Goal: Information Seeking & Learning: Learn about a topic

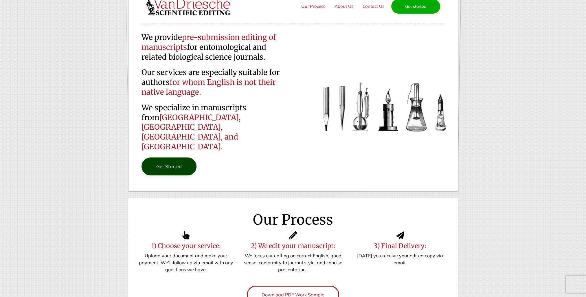
click at [160, 157] on link "Get Started" at bounding box center [169, 166] width 55 height 18
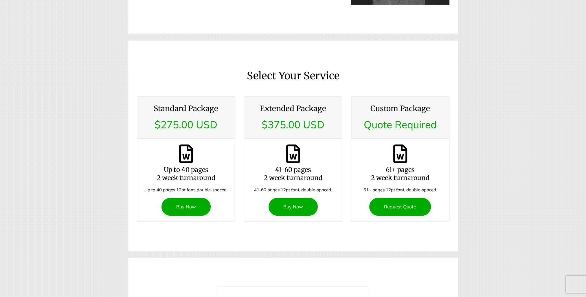
scroll to position [654, 0]
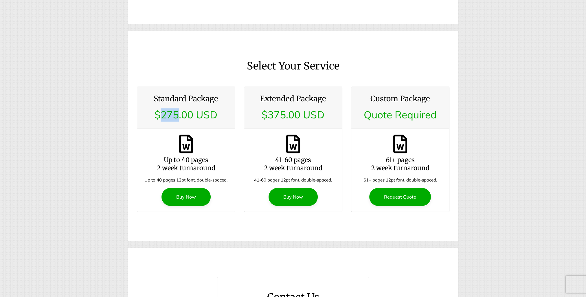
drag, startPoint x: 162, startPoint y: 86, endPoint x: 177, endPoint y: 84, distance: 15.5
click at [177, 108] on p "$275.00 USD" at bounding box center [186, 114] width 84 height 13
drag, startPoint x: 177, startPoint y: 84, endPoint x: 121, endPoint y: 103, distance: 59.2
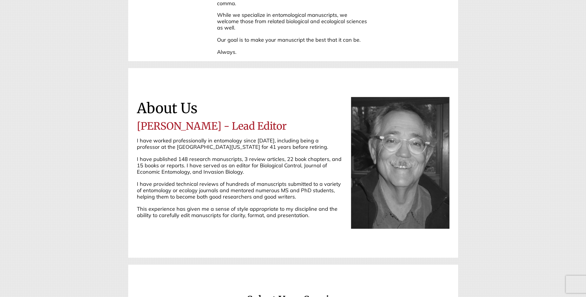
scroll to position [423, 0]
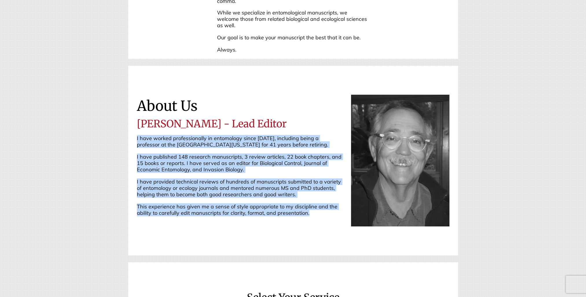
drag, startPoint x: 137, startPoint y: 108, endPoint x: 319, endPoint y: 187, distance: 198.7
click at [319, 187] on div "About Us [PERSON_NAME] - Lead Editor I have worked professionally in entomology…" at bounding box center [240, 160] width 214 height 123
copy div "I have worked professionally in entomology since [DATE], including being a prof…"
click at [263, 119] on div "About Us [PERSON_NAME] - Lead Editor I have worked professionally in entomology…" at bounding box center [240, 160] width 214 height 123
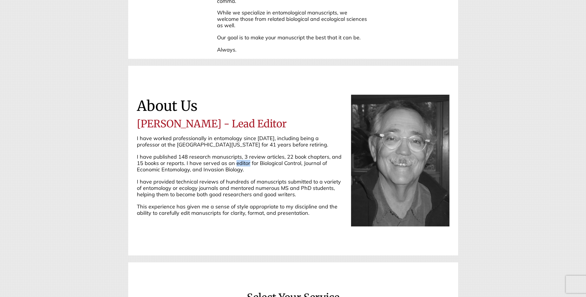
drag, startPoint x: 234, startPoint y: 133, endPoint x: 249, endPoint y: 135, distance: 15.5
click at [249, 154] on p "I have published 148 research manuscripts, 3 review articles, 22 book chapters,…" at bounding box center [240, 163] width 206 height 19
click at [301, 198] on section "About Us [PERSON_NAME] - Lead Editor I have worked professionally in entomology…" at bounding box center [293, 160] width 321 height 189
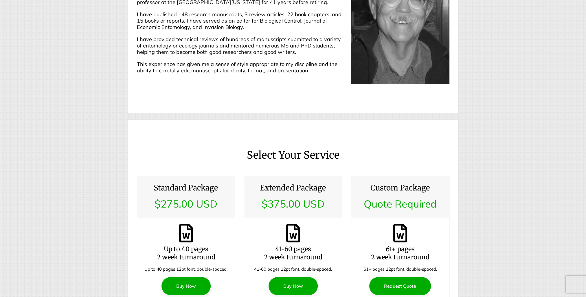
scroll to position [695, 0]
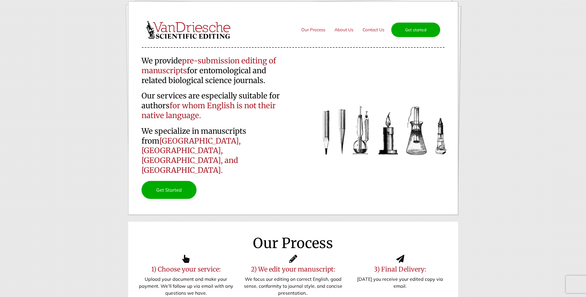
scroll to position [0, 0]
